Goal: Communication & Community: Answer question/provide support

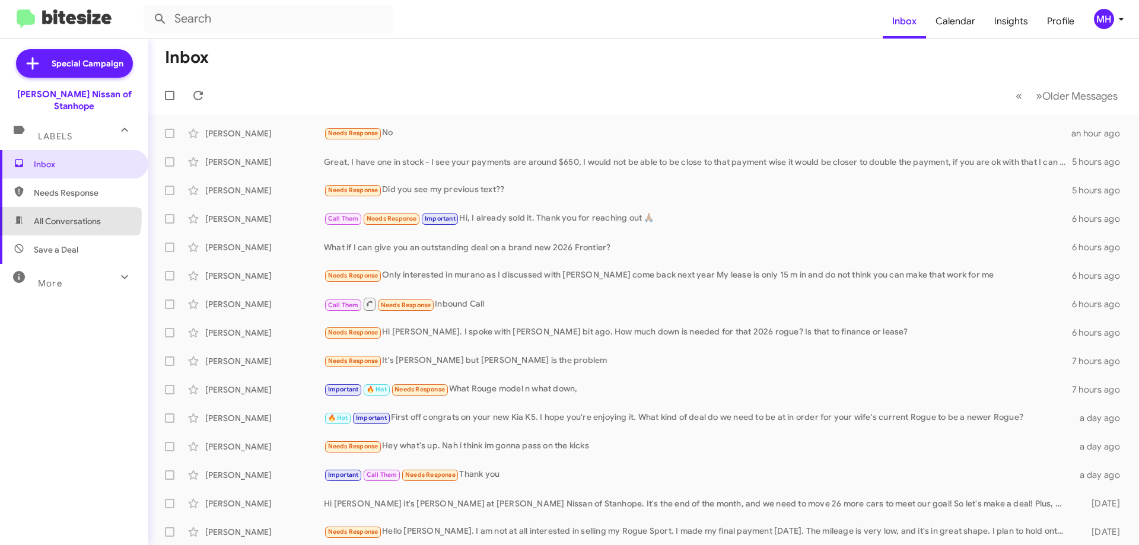
click at [63, 215] on span "All Conversations" at bounding box center [67, 221] width 67 height 12
type input "in:all-conversations"
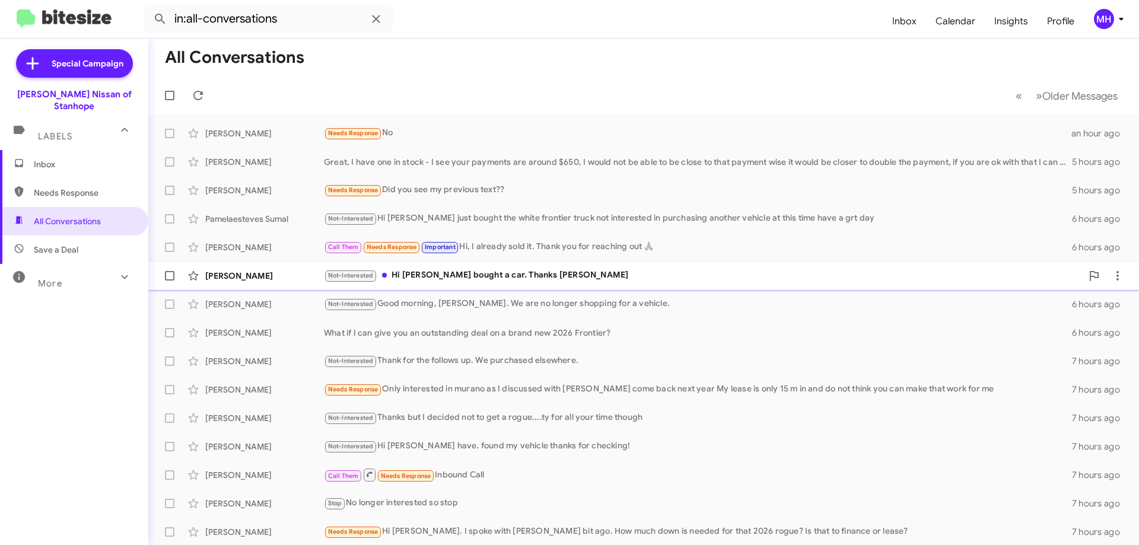
click at [434, 271] on div "Not-Interested Hi [PERSON_NAME] bought a car. Thanks [PERSON_NAME]" at bounding box center [703, 276] width 758 height 14
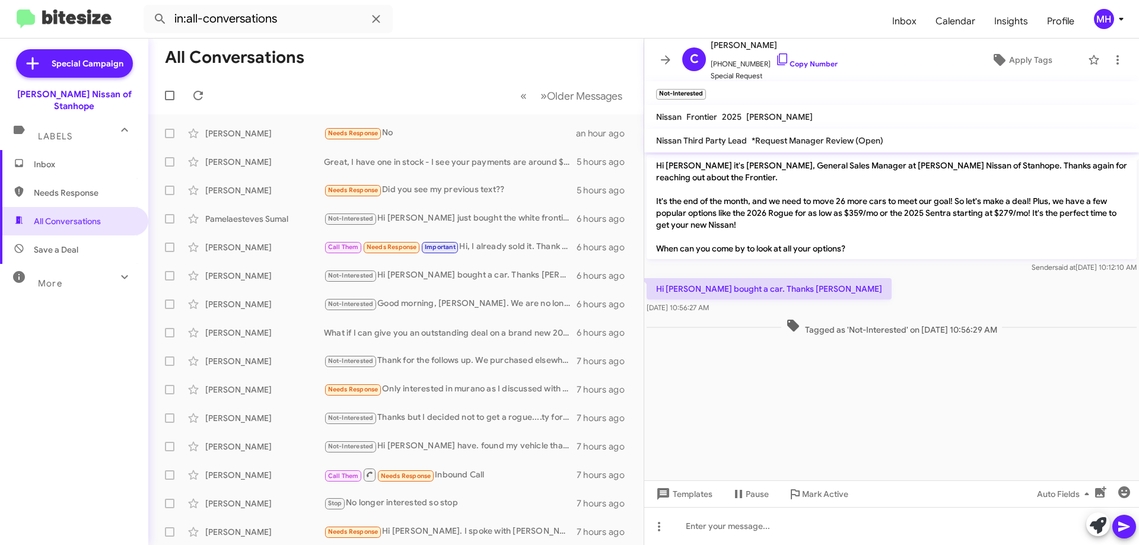
click at [72, 150] on span "Inbox" at bounding box center [74, 164] width 148 height 28
